Goal: Ask a question

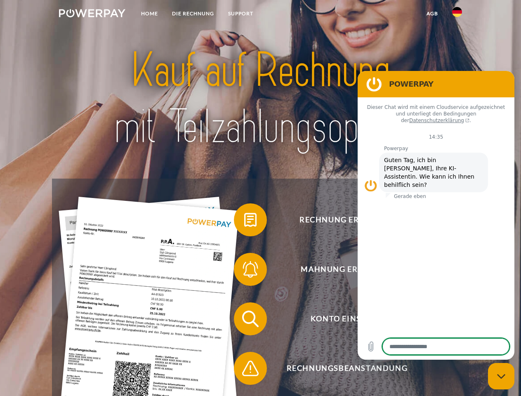
click at [92, 14] on img at bounding box center [92, 13] width 66 height 8
click at [457, 14] on img at bounding box center [458, 12] width 10 height 10
click at [432, 14] on link "agb" at bounding box center [433, 13] width 26 height 15
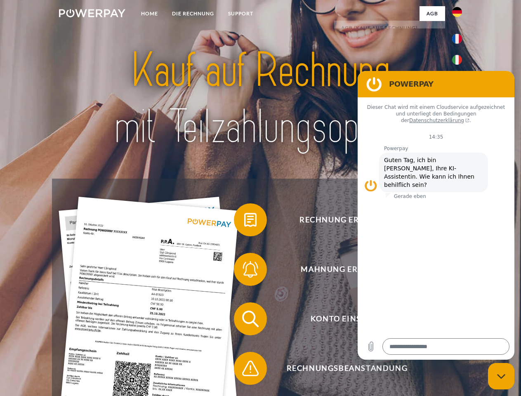
click at [244, 222] on span at bounding box center [238, 219] width 41 height 41
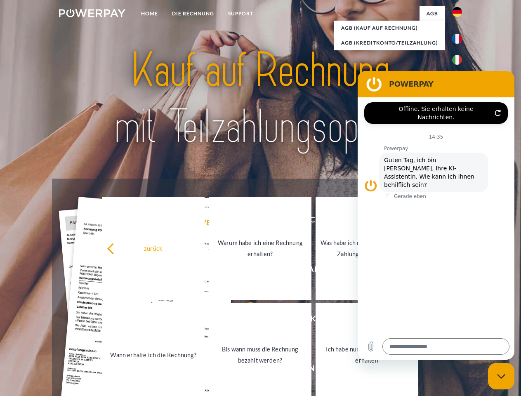
click at [244, 271] on div "zurück Warum habe ich eine Rechnung erhalten? Was habe ich noch offen, ist mein…" at bounding box center [261, 301] width 334 height 213
click at [244, 321] on link "Bis wann muss die Rechnung bezahlt werden?" at bounding box center [260, 354] width 103 height 103
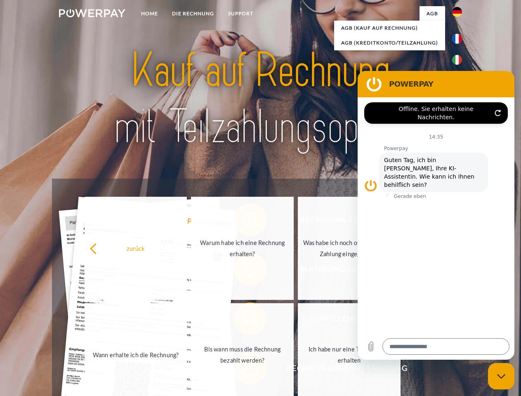
click at [244, 370] on span at bounding box center [238, 368] width 41 height 41
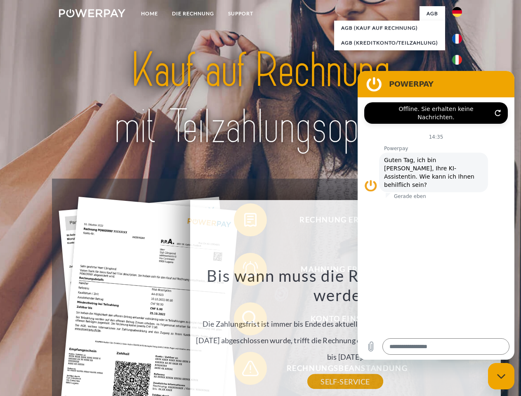
click at [502, 377] on icon "Messaging-Fenster schließen" at bounding box center [502, 376] width 9 height 5
type textarea "*"
